Goal: Task Accomplishment & Management: Use online tool/utility

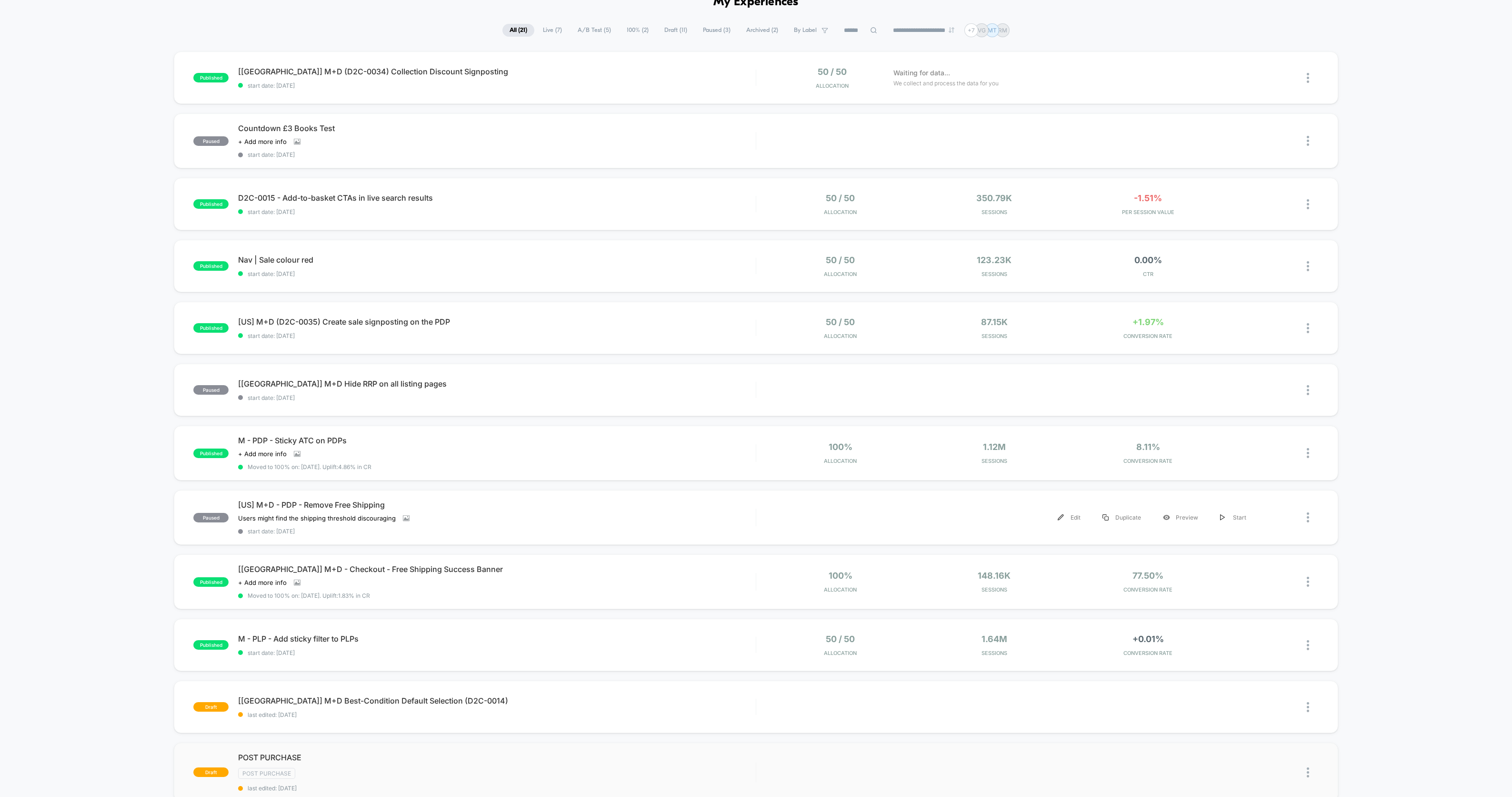
scroll to position [205, 0]
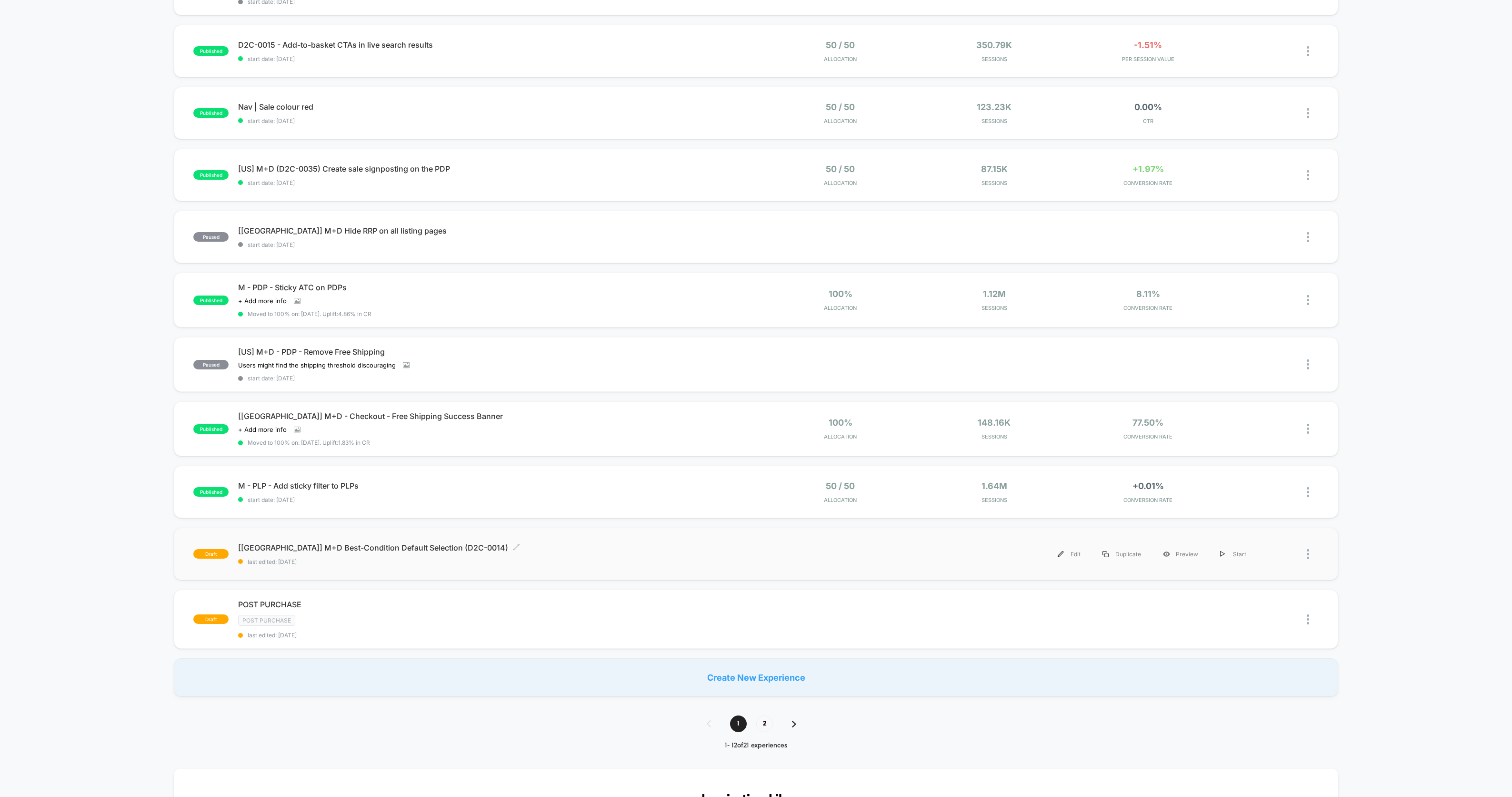
click at [352, 543] on span "[[GEOGRAPHIC_DATA]] M+D Best-Condition Default Selection (D2C-0014) Click to ed…" at bounding box center [497, 547] width 518 height 9
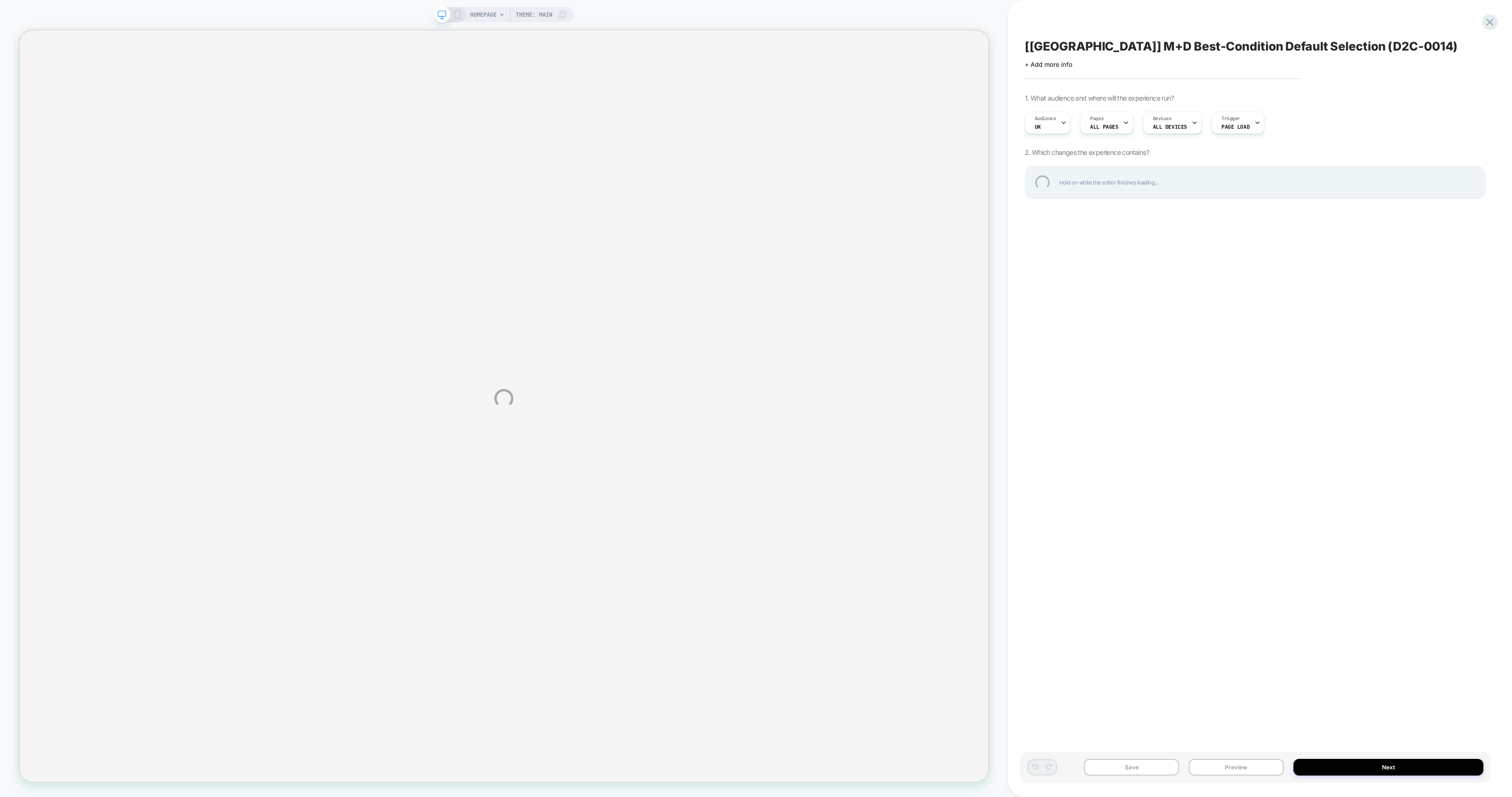
click at [1355, 771] on div "HOMEPAGE Theme: MAIN [[GEOGRAPHIC_DATA]] M+D Best-Condition Default Selection (…" at bounding box center [756, 398] width 1512 height 797
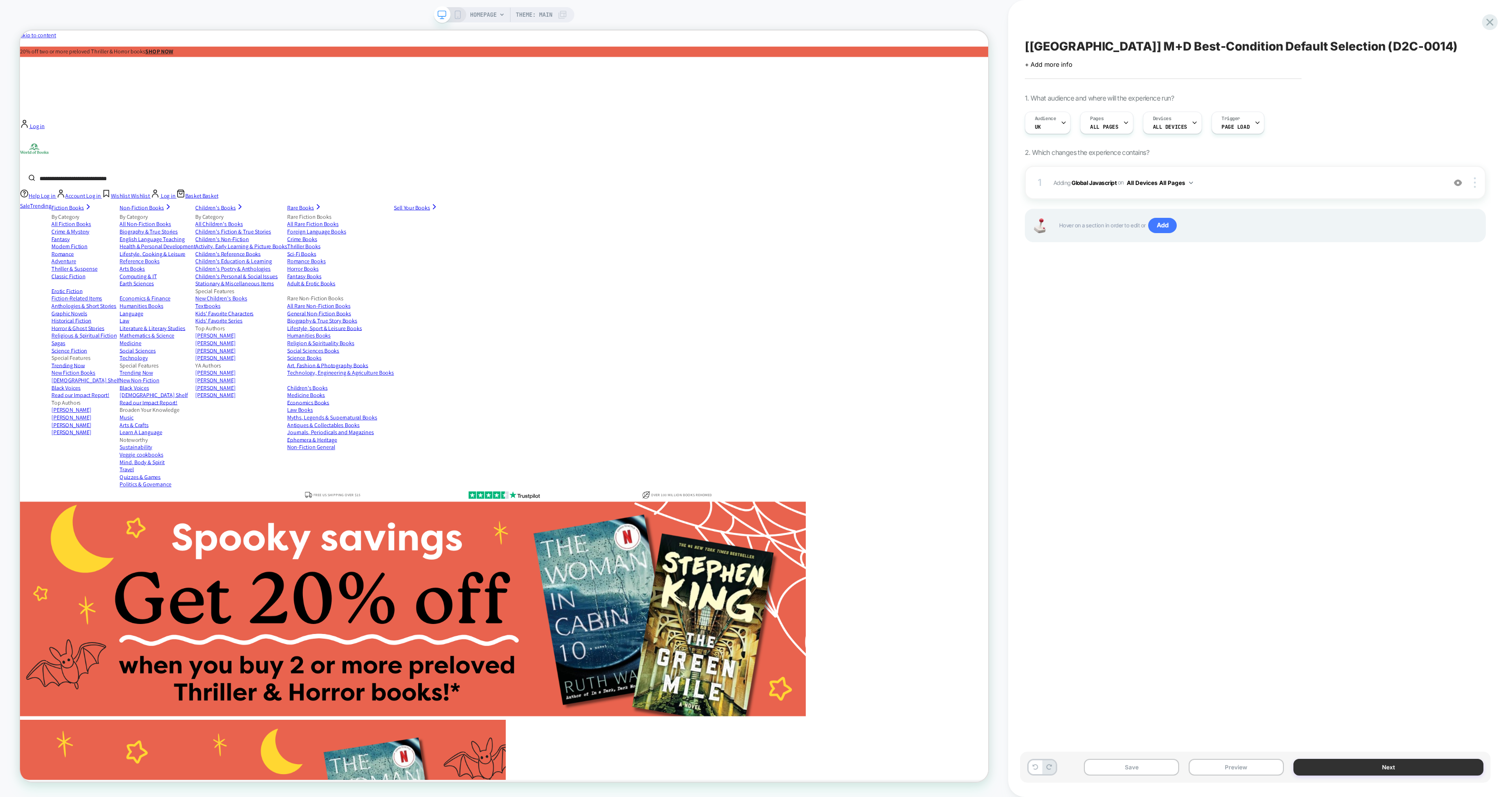
click at [1373, 767] on button "Next" at bounding box center [1389, 767] width 190 height 17
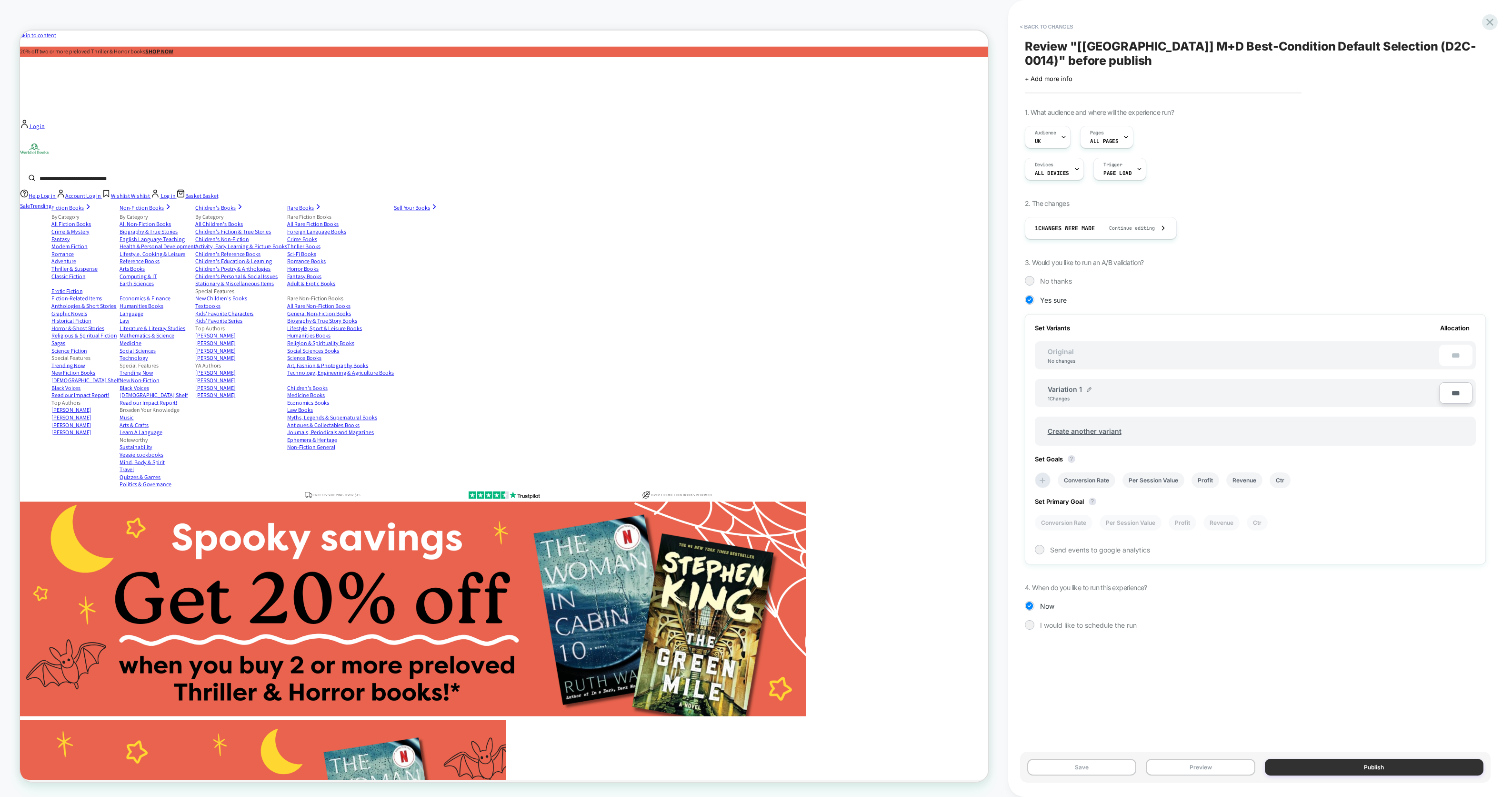
click at [1385, 768] on button "Publish" at bounding box center [1374, 767] width 219 height 17
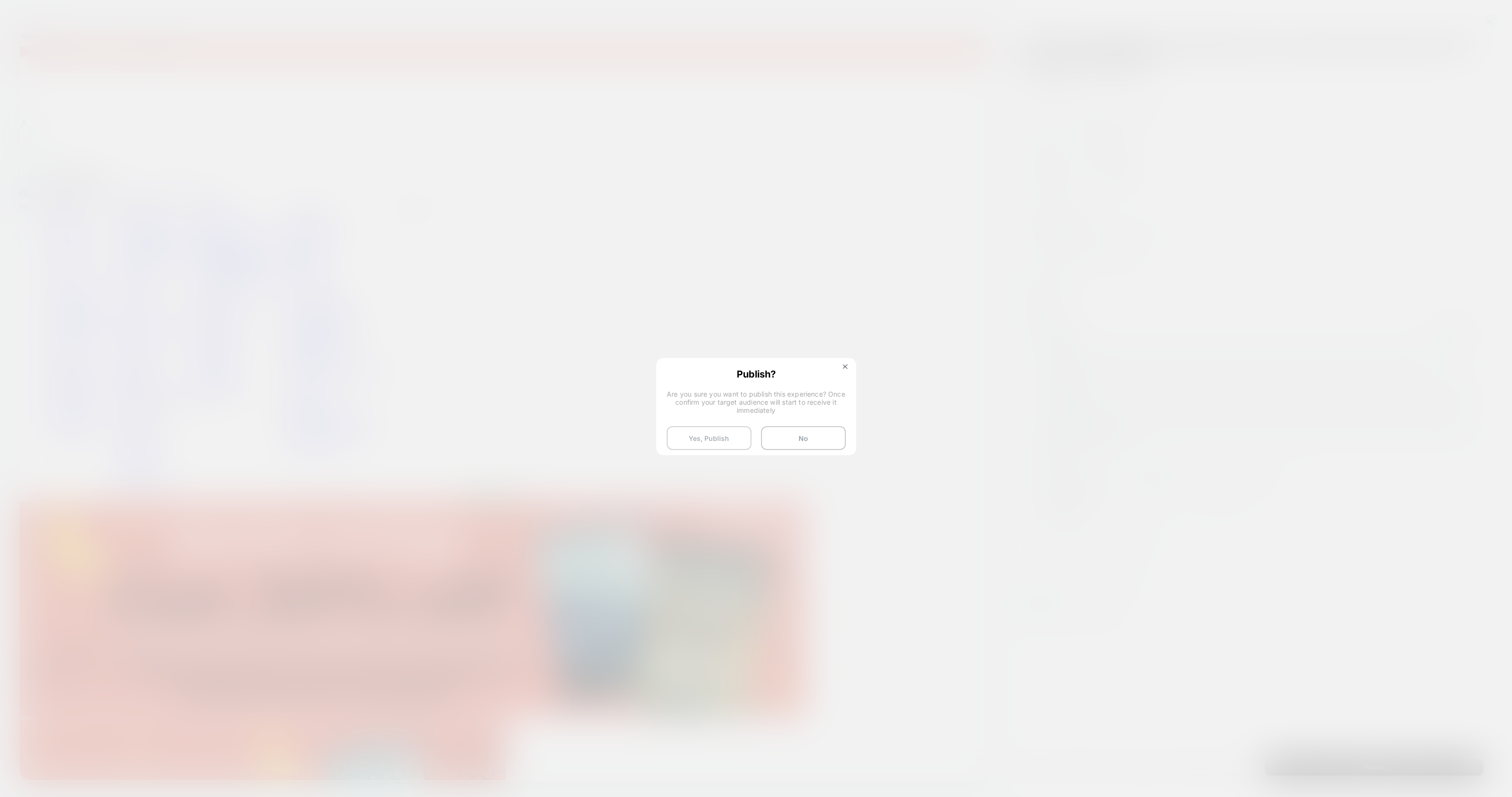
click at [718, 441] on button "Yes, Publish" at bounding box center [709, 438] width 84 height 24
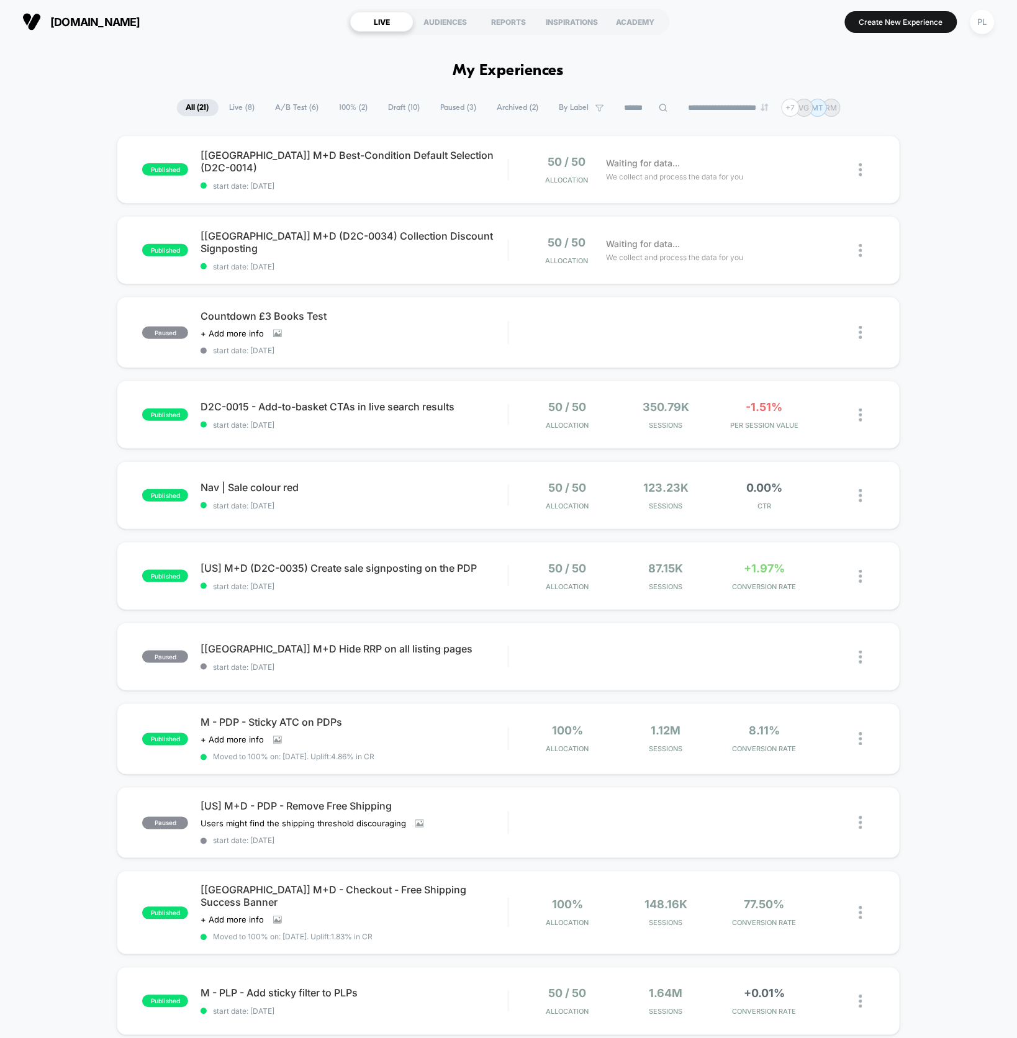
click at [964, 188] on div "published [[GEOGRAPHIC_DATA]] M+D Best-Condition Default Selection (D2C-0014) s…" at bounding box center [508, 660] width 1017 height 1051
click at [865, 167] on div at bounding box center [867, 169] width 16 height 29
click at [799, 180] on div "Preview Link" at bounding box center [797, 185] width 112 height 28
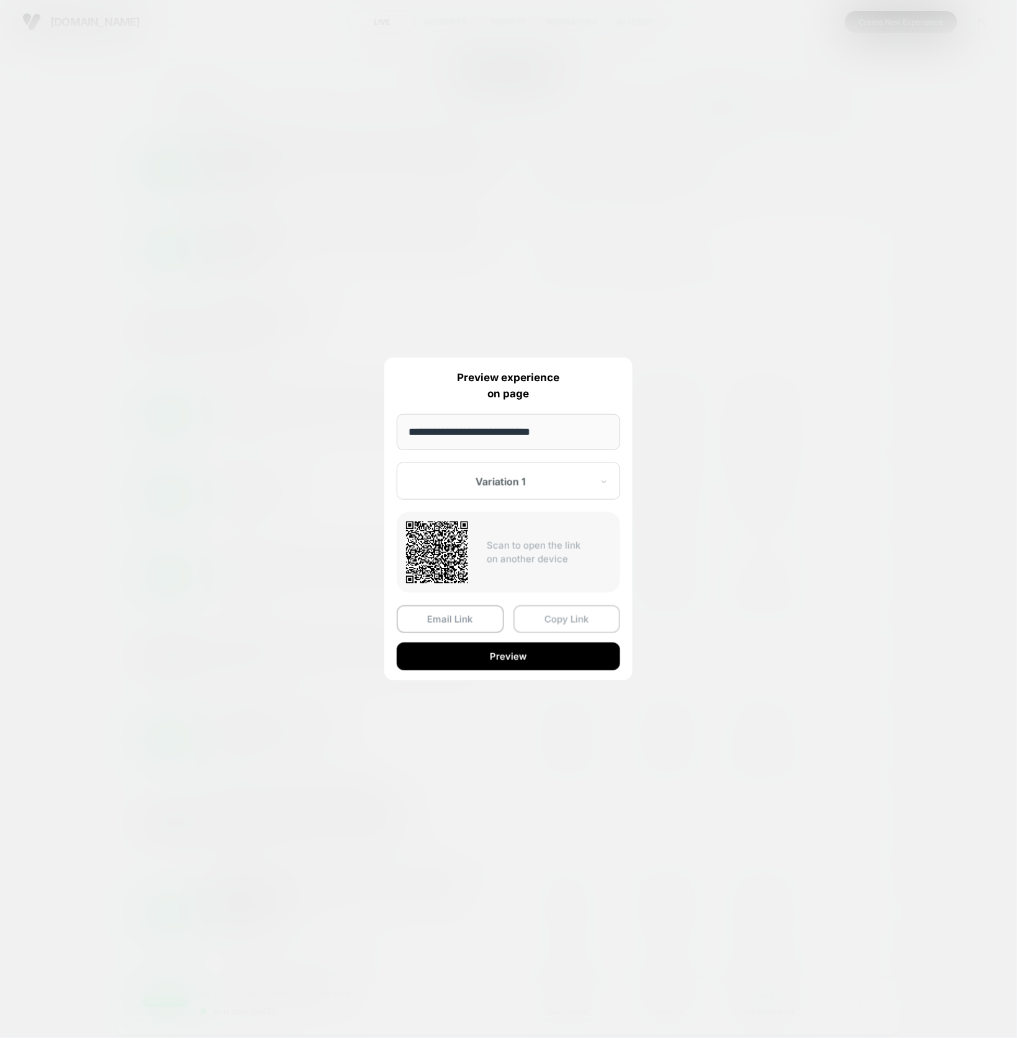
click at [565, 619] on button "Copy Link" at bounding box center [566, 619] width 107 height 28
